Goal: Task Accomplishment & Management: Manage account settings

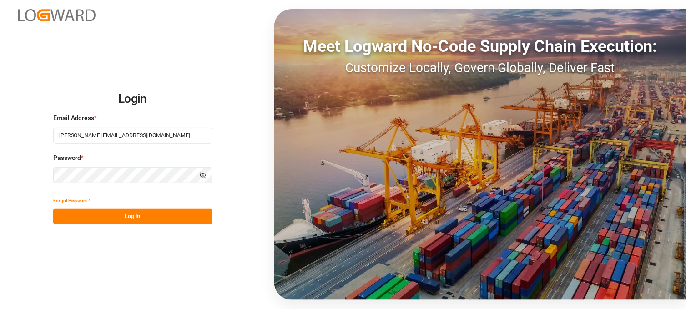
click at [134, 215] on button "Log In" at bounding box center [132, 217] width 159 height 16
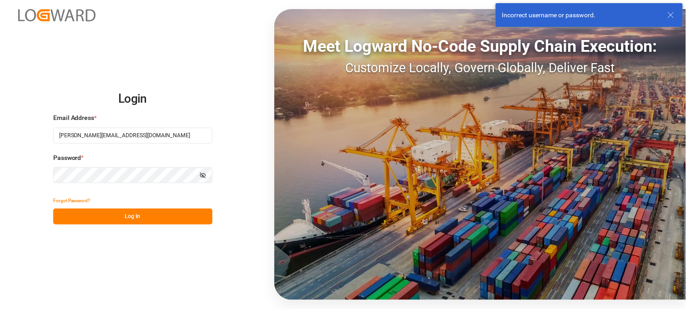
click at [675, 13] on icon at bounding box center [671, 15] width 11 height 11
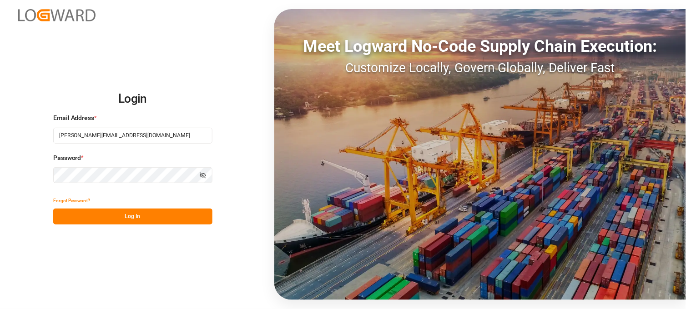
click at [201, 174] on icon "button" at bounding box center [202, 175] width 5 height 5
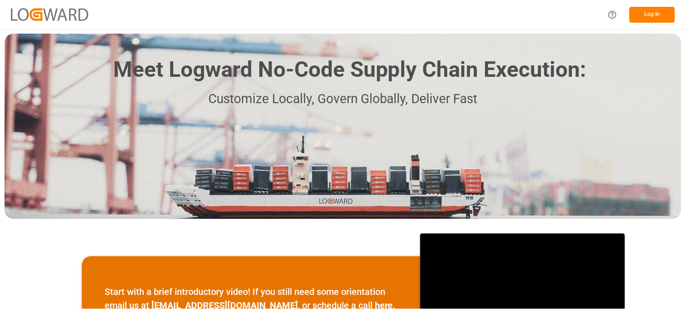
click at [651, 15] on button "Log In" at bounding box center [652, 15] width 45 height 16
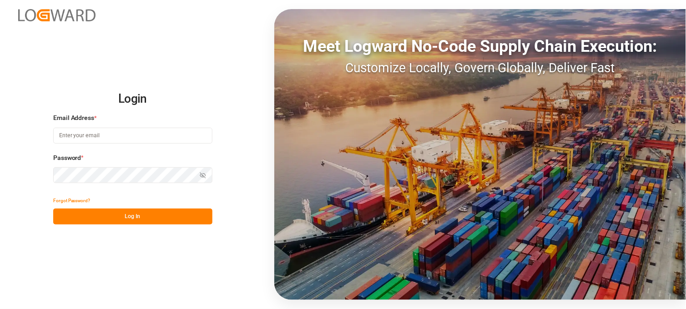
type input "[PERSON_NAME][EMAIL_ADDRESS][DOMAIN_NAME]"
click at [122, 216] on button "Log In" at bounding box center [132, 217] width 159 height 16
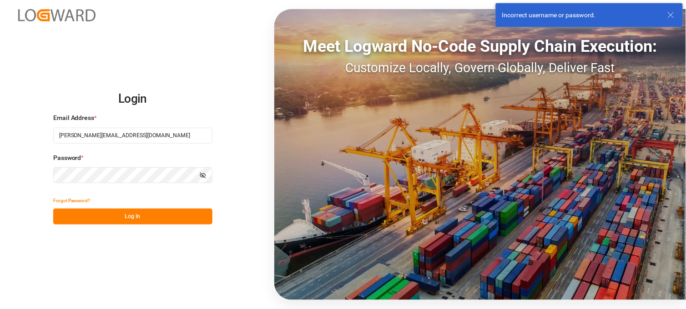
click at [204, 172] on icon "button" at bounding box center [203, 175] width 6 height 6
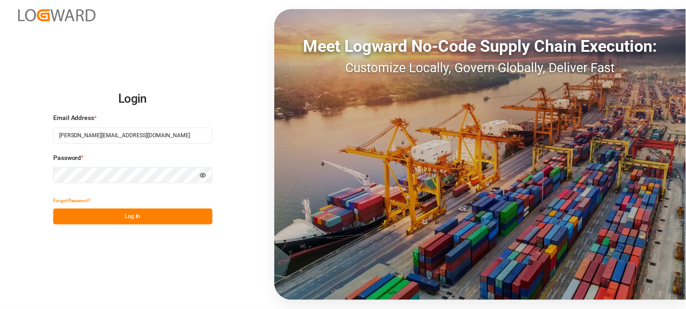
click at [62, 212] on button "Log In" at bounding box center [132, 217] width 159 height 16
